Goal: Information Seeking & Learning: Learn about a topic

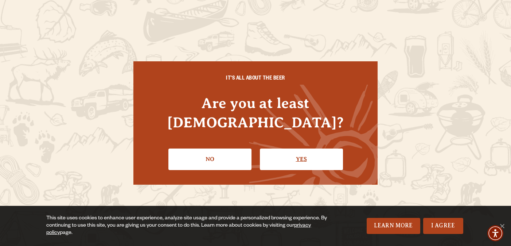
click at [299, 150] on link "Yes" at bounding box center [301, 158] width 83 height 21
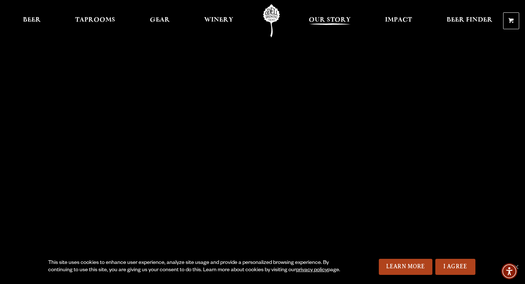
click at [322, 22] on span "Our Story" at bounding box center [330, 20] width 42 height 6
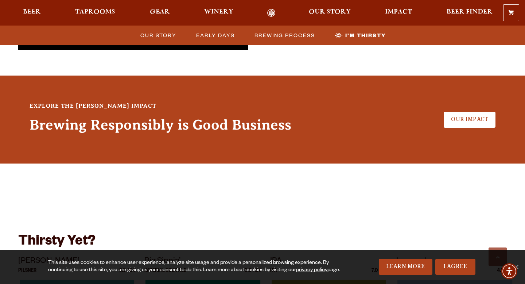
scroll to position [1813, 0]
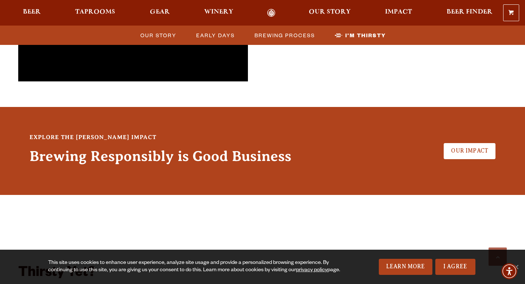
click at [476, 125] on div "Explore the [PERSON_NAME] Impact Brewing Responsibly is Good Business Our Impact" at bounding box center [262, 150] width 489 height 51
click at [472, 143] on link "Our Impact" at bounding box center [470, 151] width 52 height 16
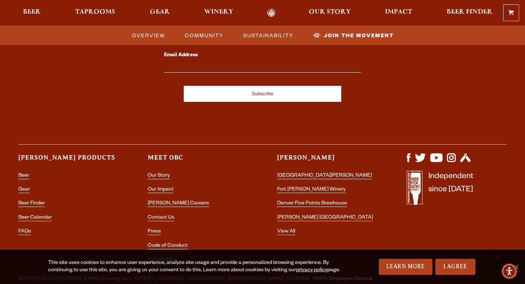
scroll to position [2277, 0]
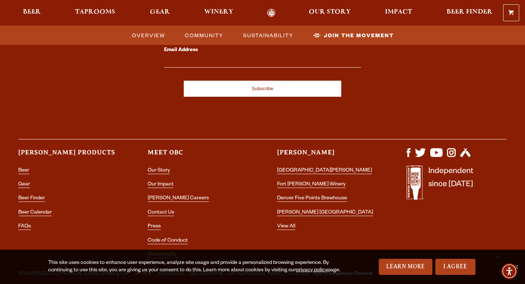
click at [163, 194] on li "[PERSON_NAME] Careers" at bounding box center [198, 198] width 100 height 9
click at [160, 195] on link "[PERSON_NAME] Careers" at bounding box center [178, 198] width 61 height 7
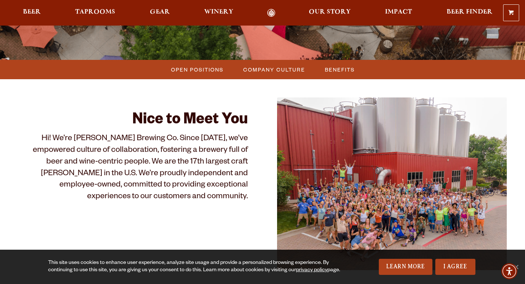
scroll to position [179, 0]
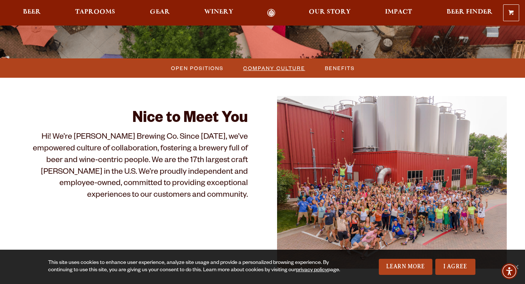
click at [262, 72] on span "Company Culture" at bounding box center [274, 68] width 62 height 11
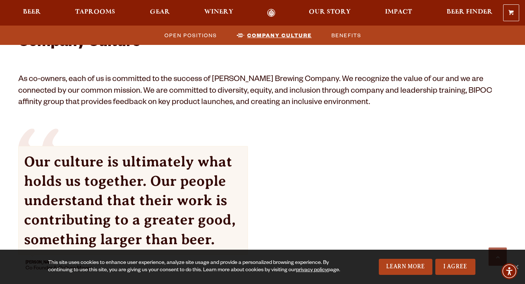
scroll to position [651, 0]
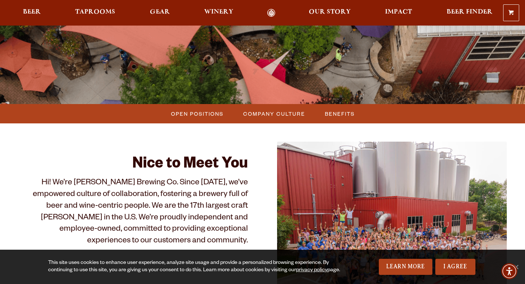
scroll to position [127, 0]
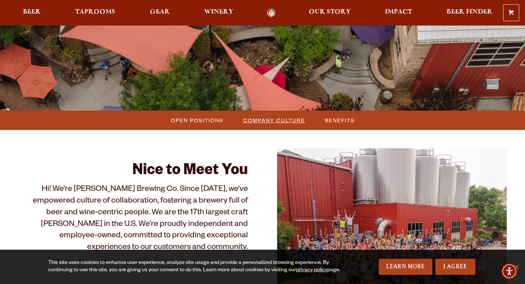
click at [279, 123] on span "Company Culture" at bounding box center [274, 120] width 62 height 11
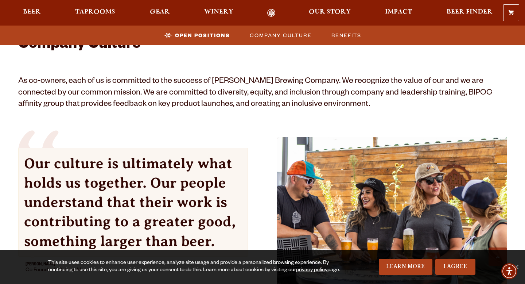
scroll to position [196, 0]
